Goal: Task Accomplishment & Management: Complete application form

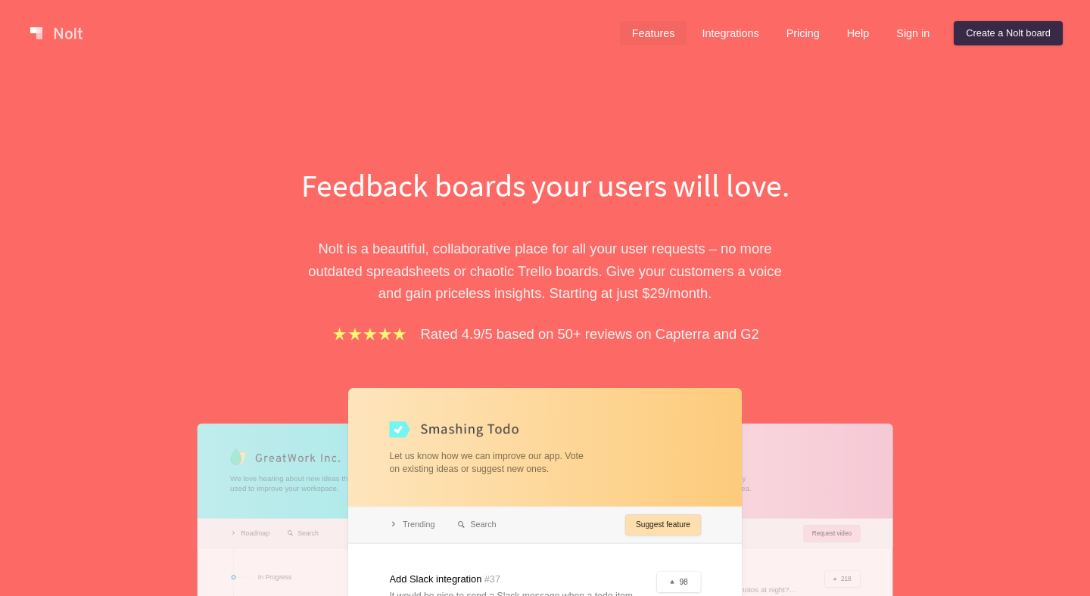
click at [648, 28] on link "Features" at bounding box center [653, 33] width 67 height 24
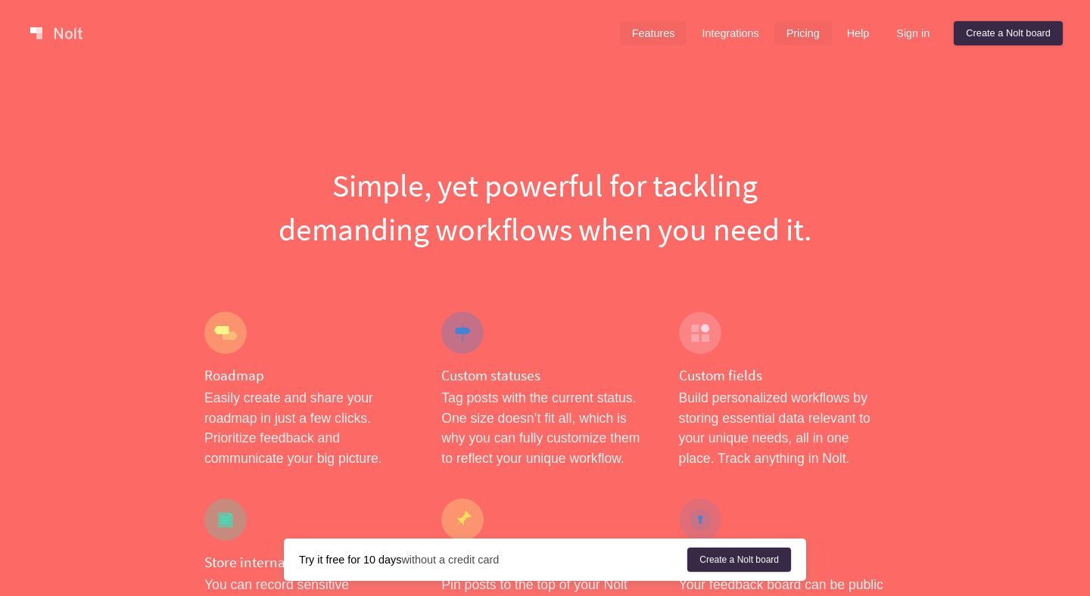
click at [803, 22] on link "Pricing" at bounding box center [803, 33] width 58 height 24
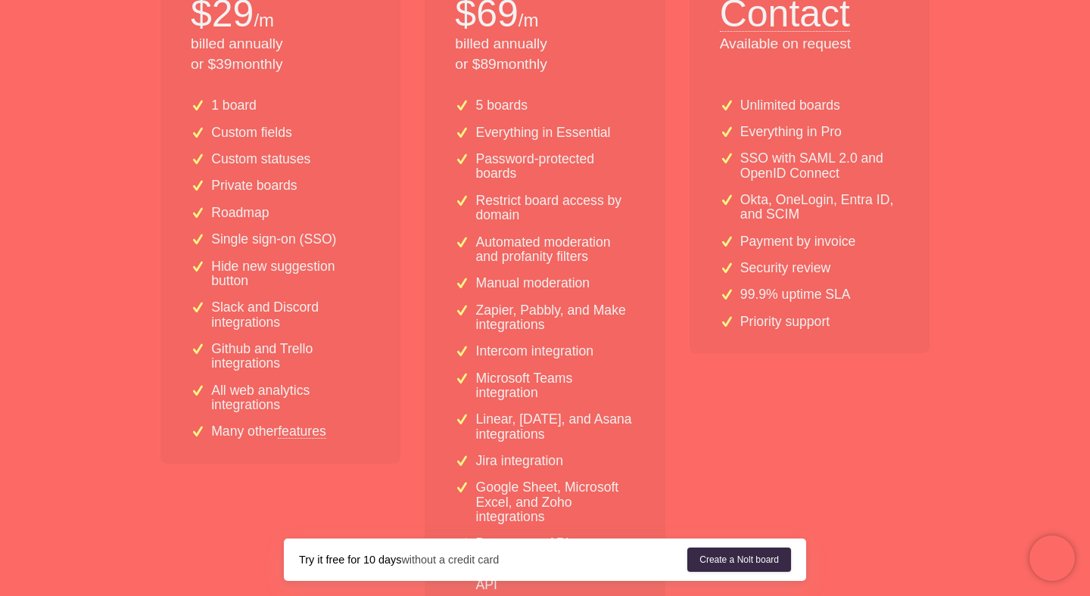
scroll to position [422, 0]
click at [303, 428] on link "features" at bounding box center [302, 429] width 48 height 14
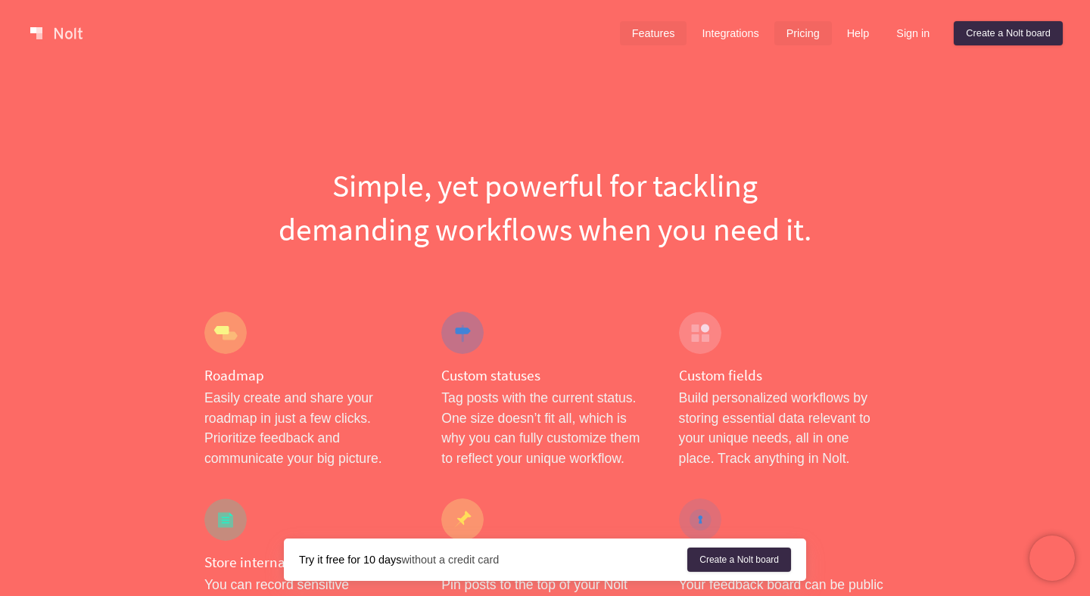
click at [806, 21] on link "Pricing" at bounding box center [803, 33] width 58 height 24
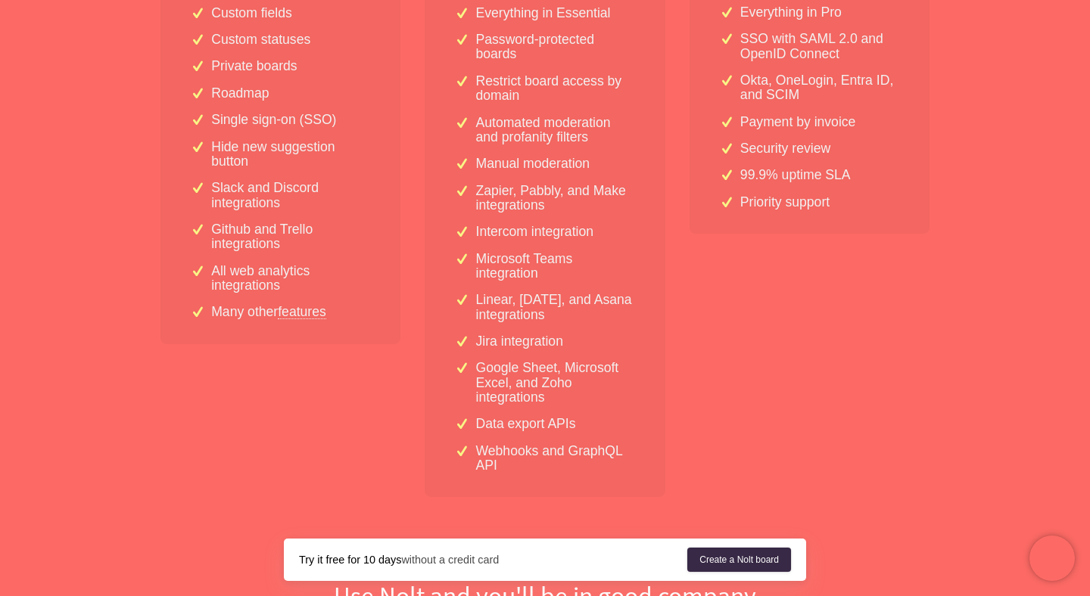
scroll to position [467, 0]
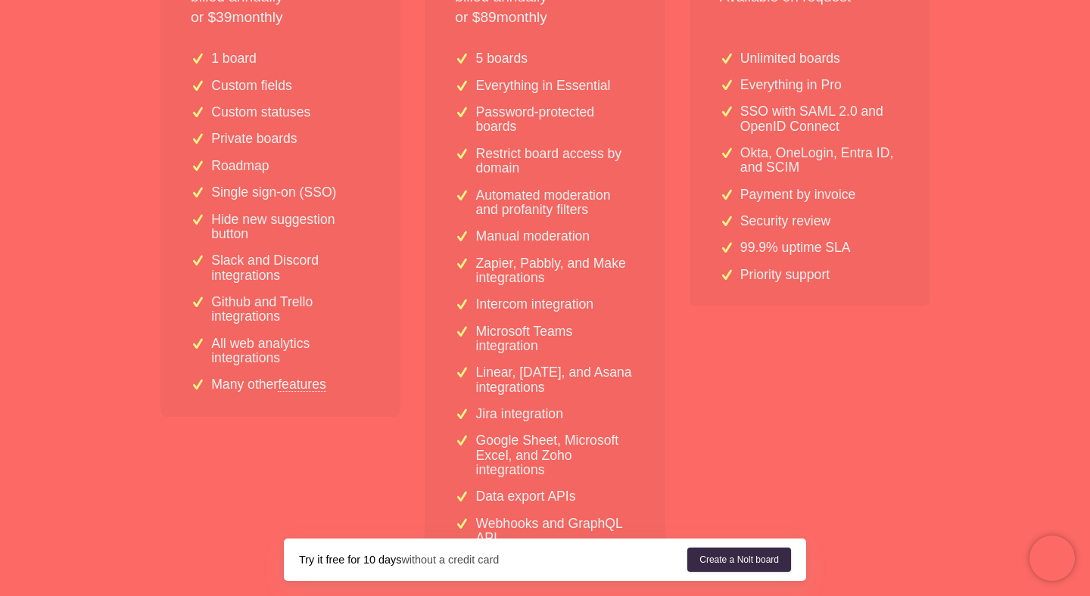
click at [247, 189] on p "Single sign-on (SSO)" at bounding box center [273, 192] width 125 height 14
click at [390, 241] on div "1 board Custom fields Custom statuses Private boards Roadmap Single sign-on (SS…" at bounding box center [280, 227] width 240 height 377
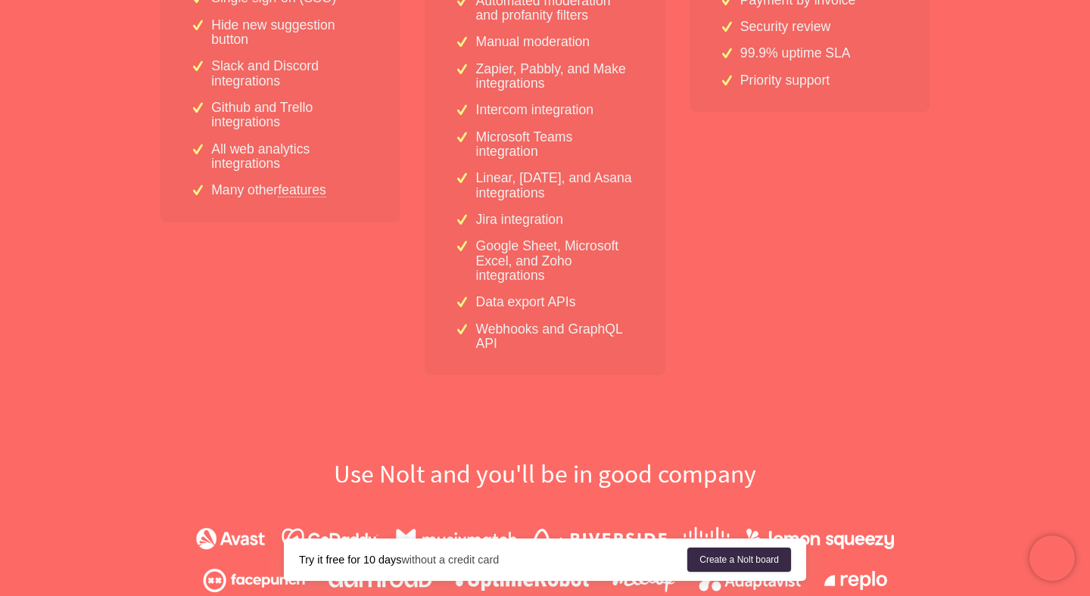
scroll to position [1017, 0]
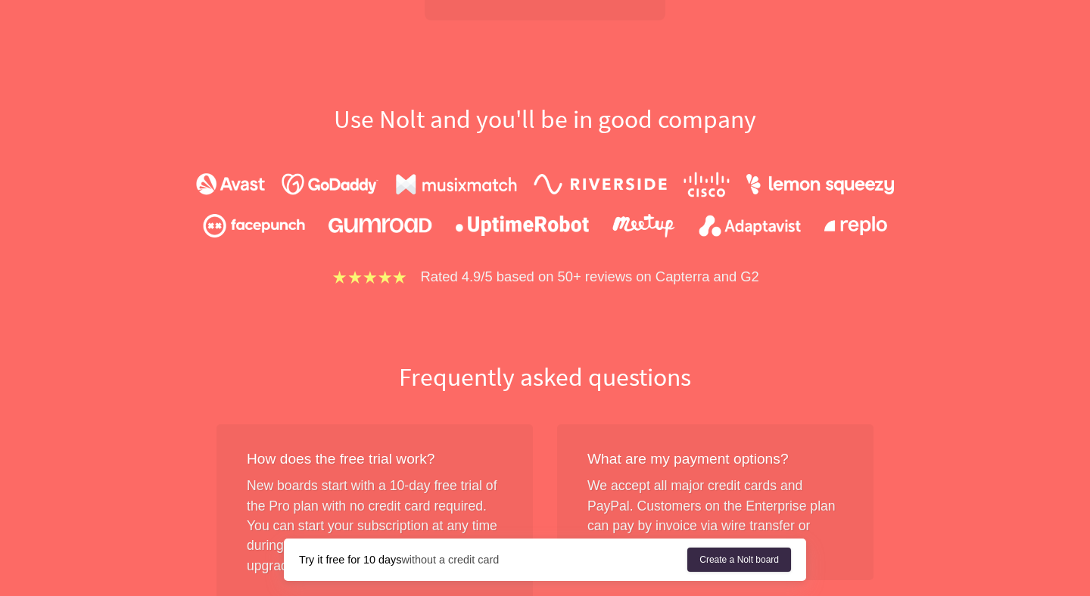
click at [728, 328] on div "Simple flat-rate pricing Grow all you want. All plans include: Unlimited users …" at bounding box center [545, 177] width 969 height 2061
click at [671, 277] on p "Rated 4.9/5 based on 50+ reviews on Capterra and G2" at bounding box center [590, 277] width 338 height 22
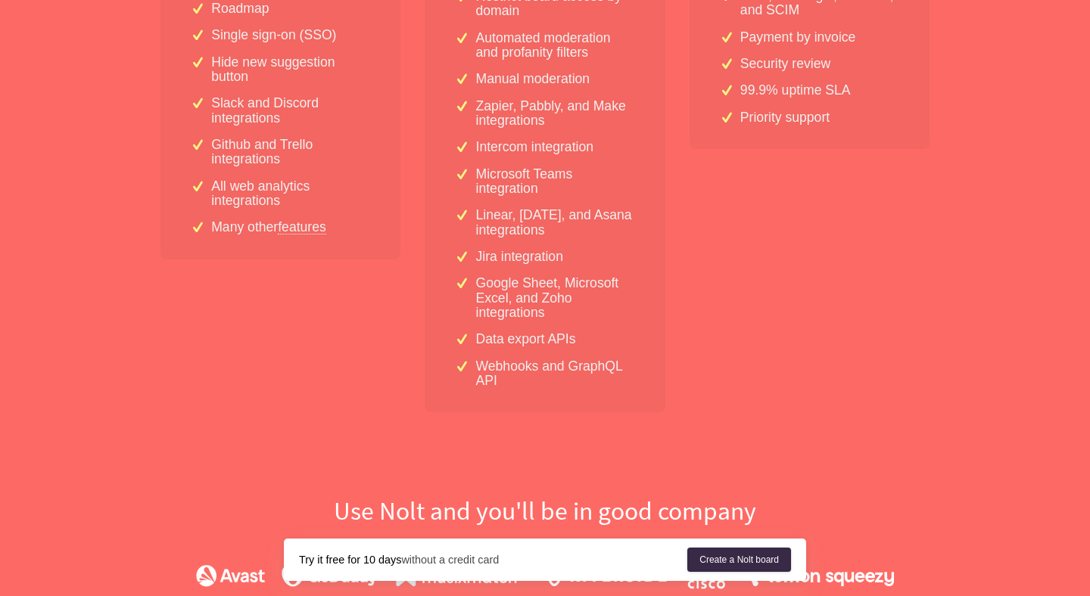
scroll to position [615, 0]
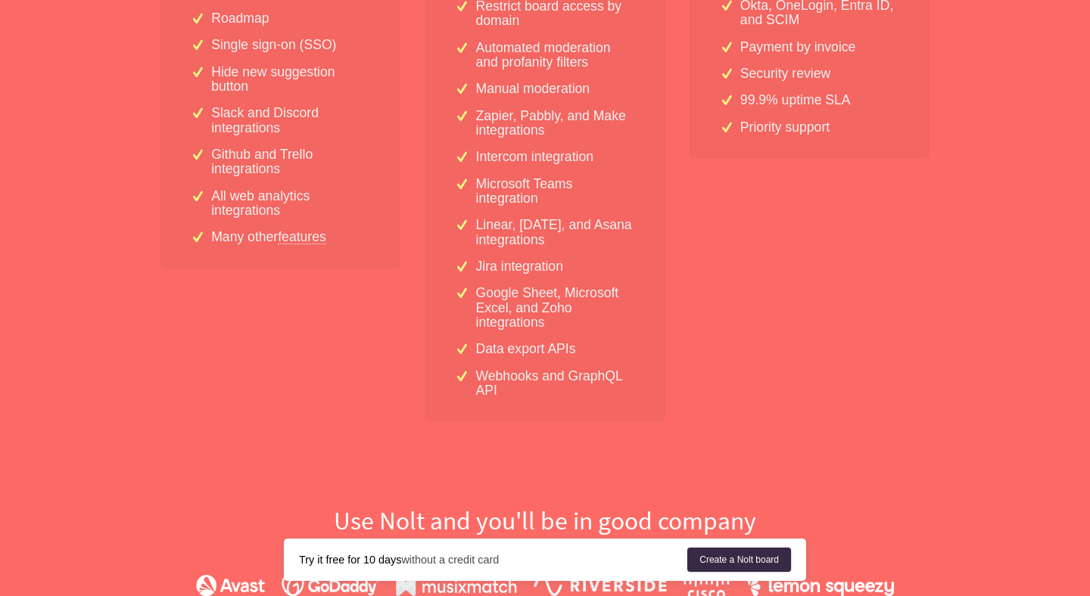
click at [646, 56] on div "5 boards Everything in Essential Password-protected boards Restrict board acces…" at bounding box center [545, 157] width 240 height 531
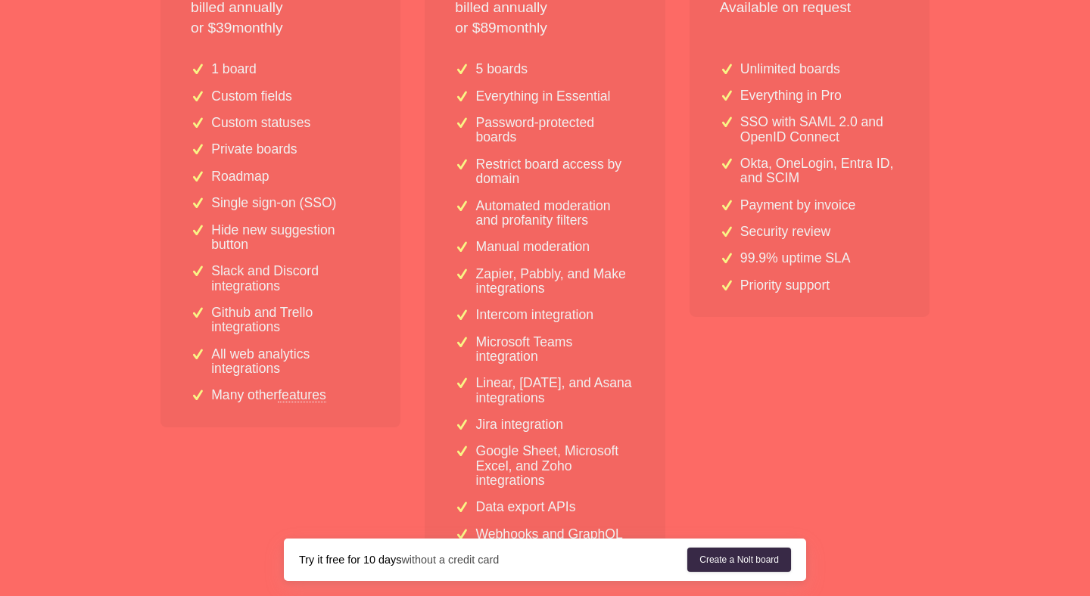
scroll to position [457, 0]
click at [287, 391] on link "features" at bounding box center [302, 395] width 48 height 14
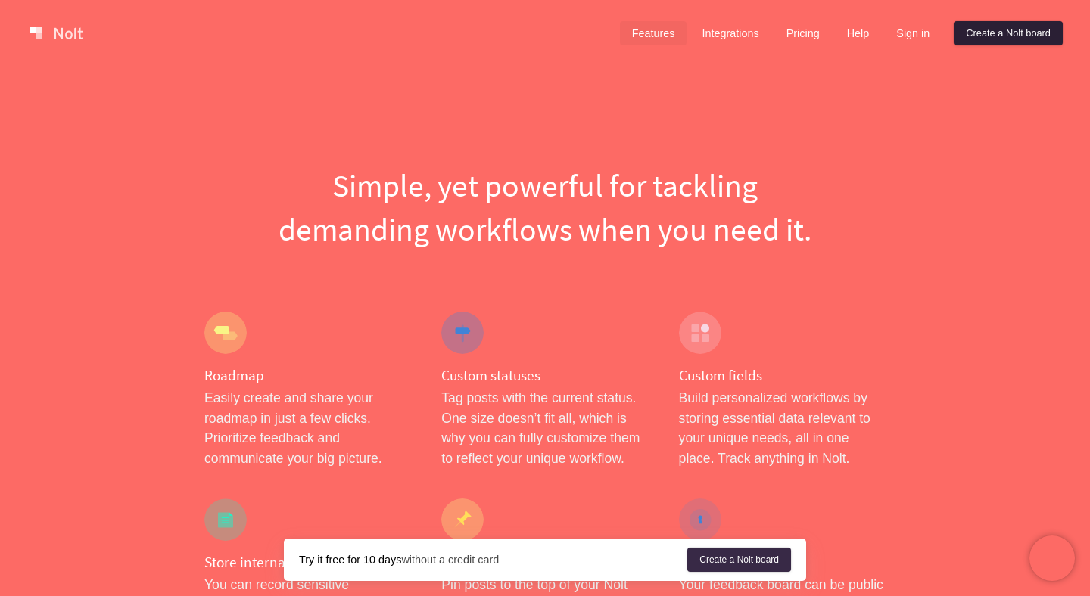
click at [988, 36] on link "Create a Nolt board" at bounding box center [1008, 33] width 109 height 24
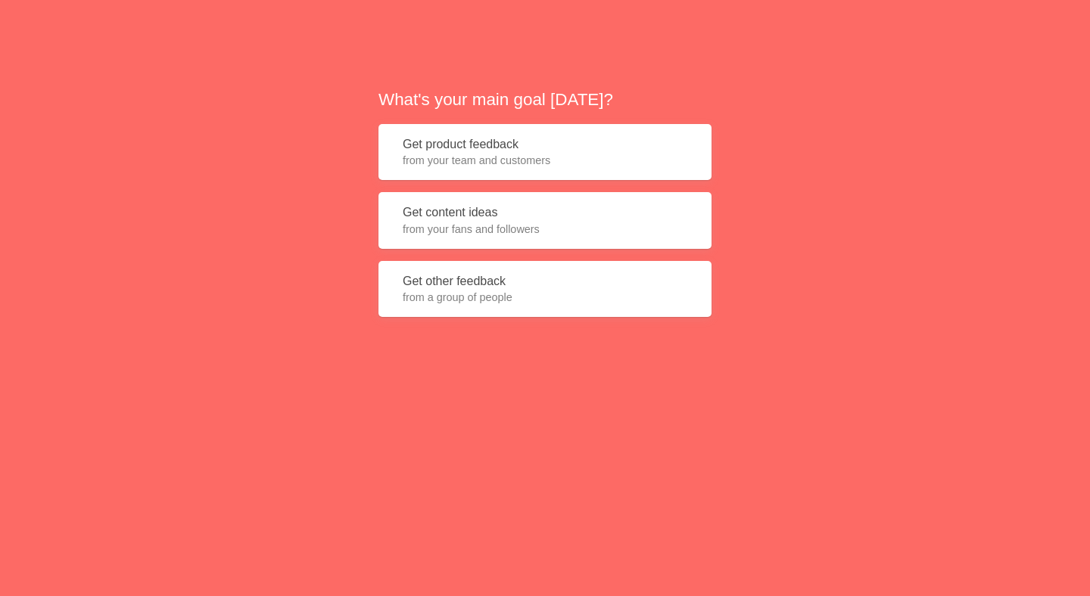
click at [511, 287] on button "Get other feedback from a group of people" at bounding box center [544, 289] width 333 height 57
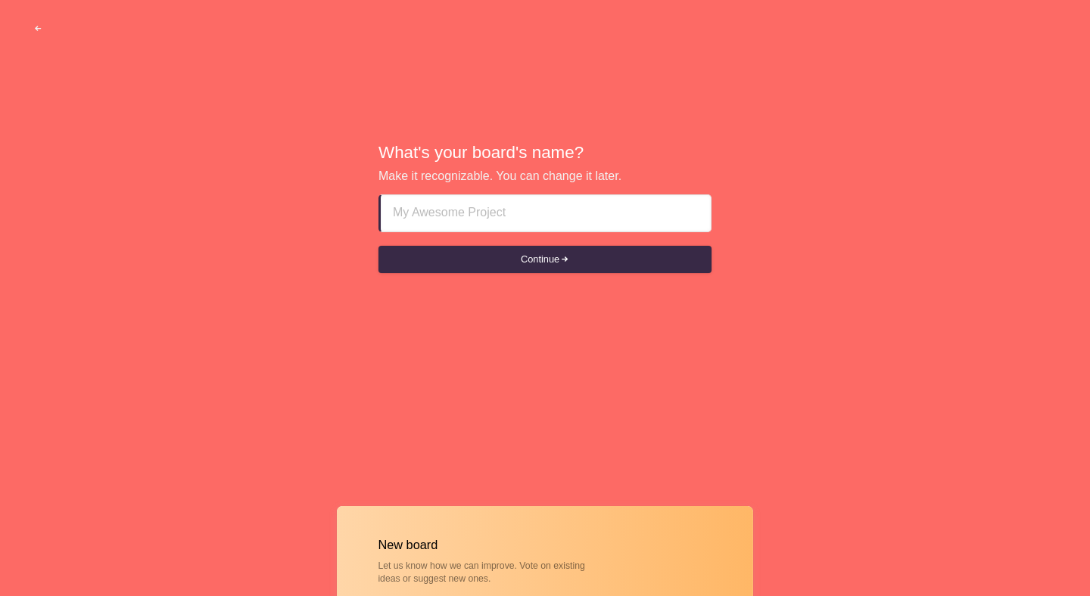
click at [507, 210] on input at bounding box center [546, 213] width 306 height 36
type input "OG Test"
click at [532, 260] on button "Continue" at bounding box center [544, 259] width 333 height 27
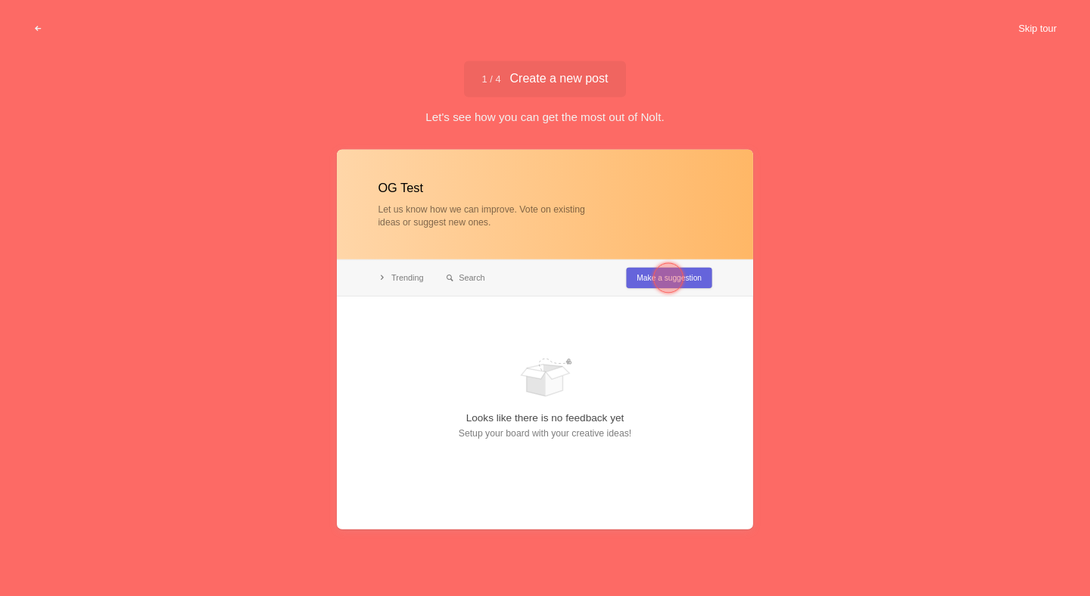
click at [1028, 17] on button "Skip tour" at bounding box center [1037, 28] width 75 height 27
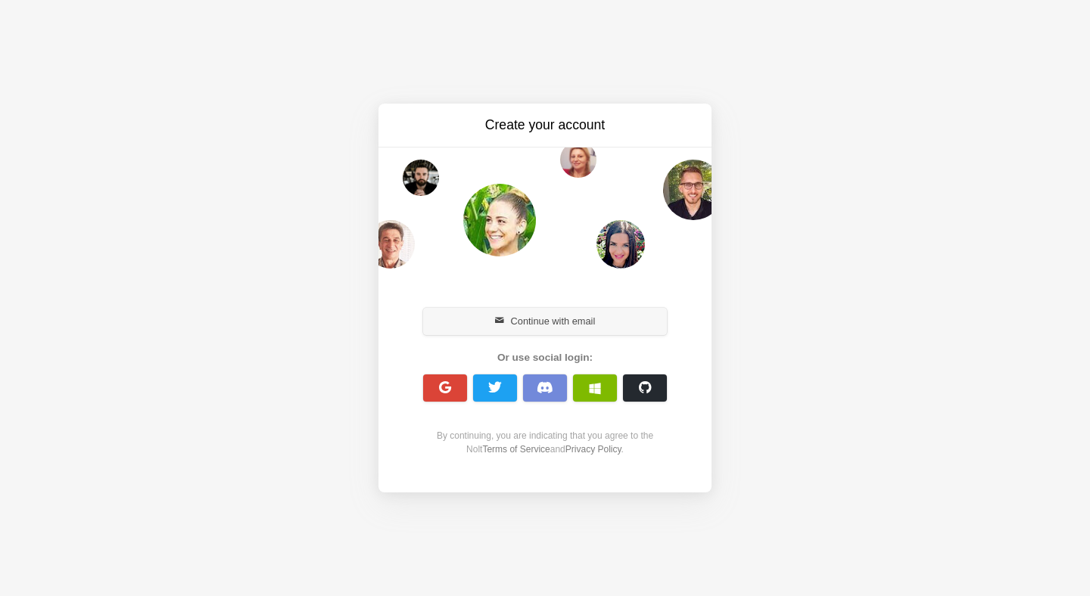
click at [566, 324] on button "Continue with email" at bounding box center [545, 321] width 244 height 27
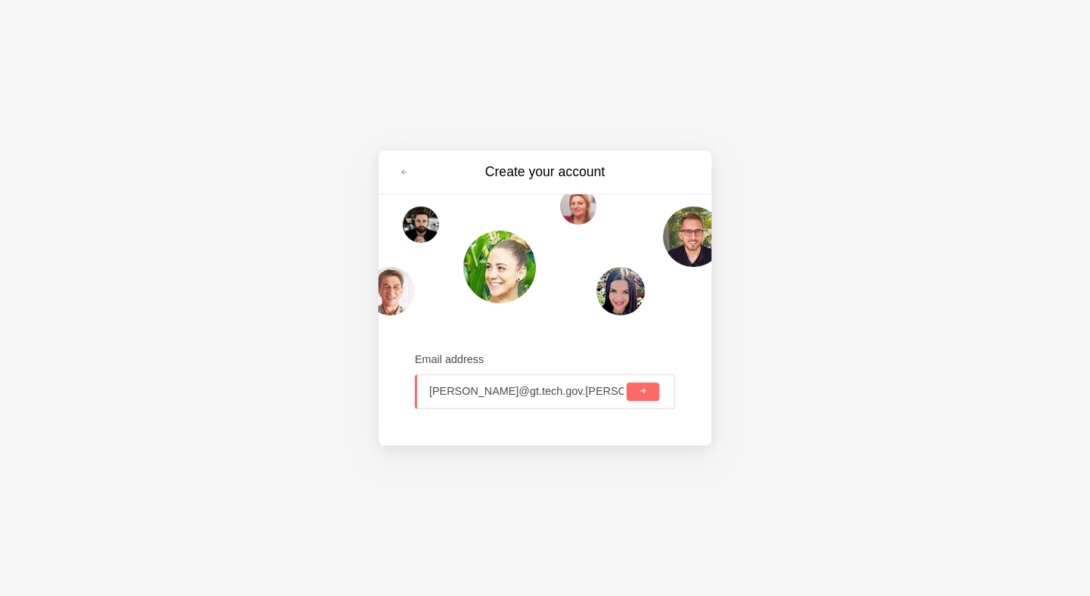
type input "cathy.chensheng@gt.tech.gov.sg"
click at [646, 392] on span "submit" at bounding box center [643, 392] width 8 height 8
